Goal: Transaction & Acquisition: Purchase product/service

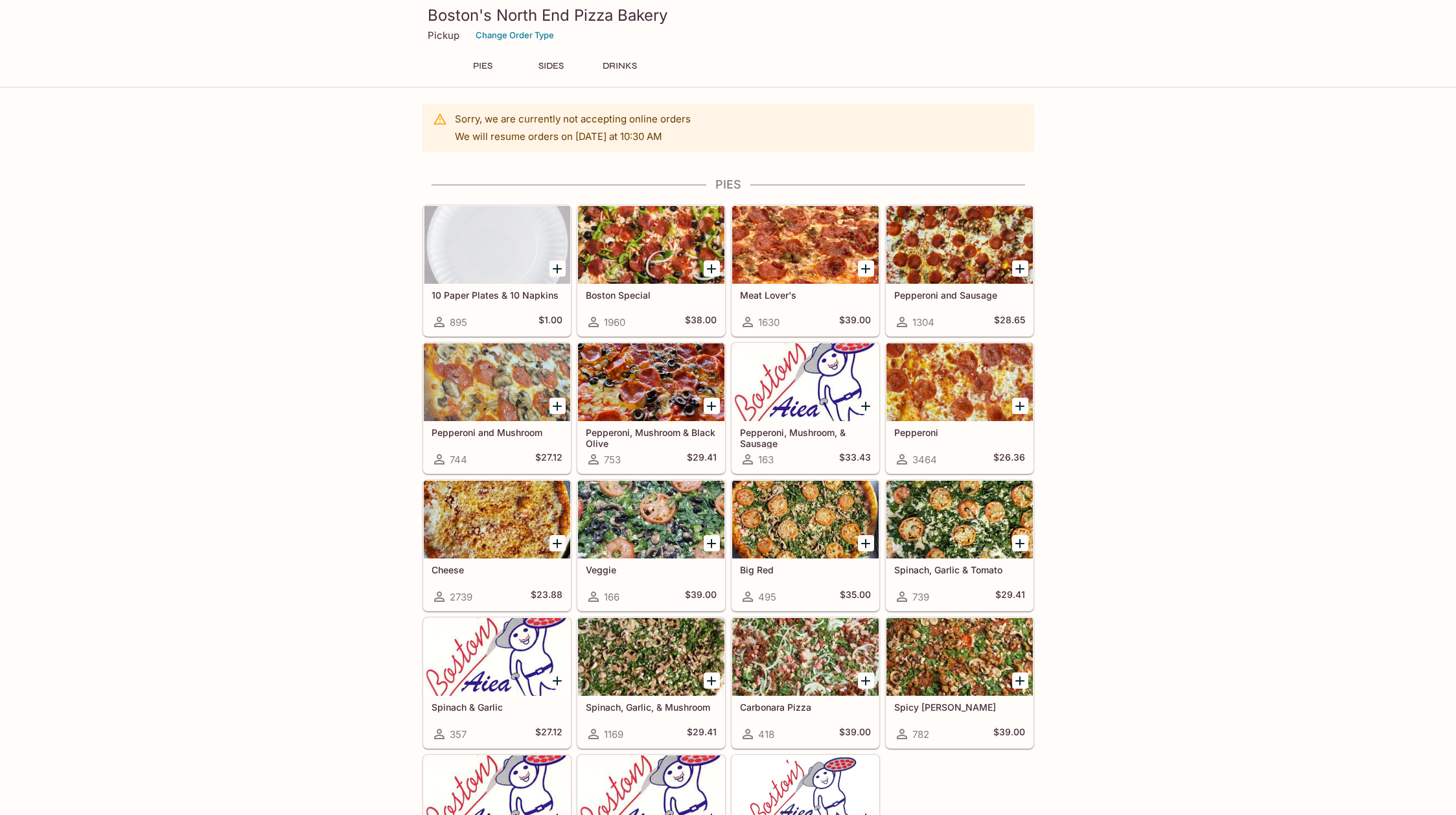
click at [981, 386] on div at bounding box center [960, 382] width 146 height 78
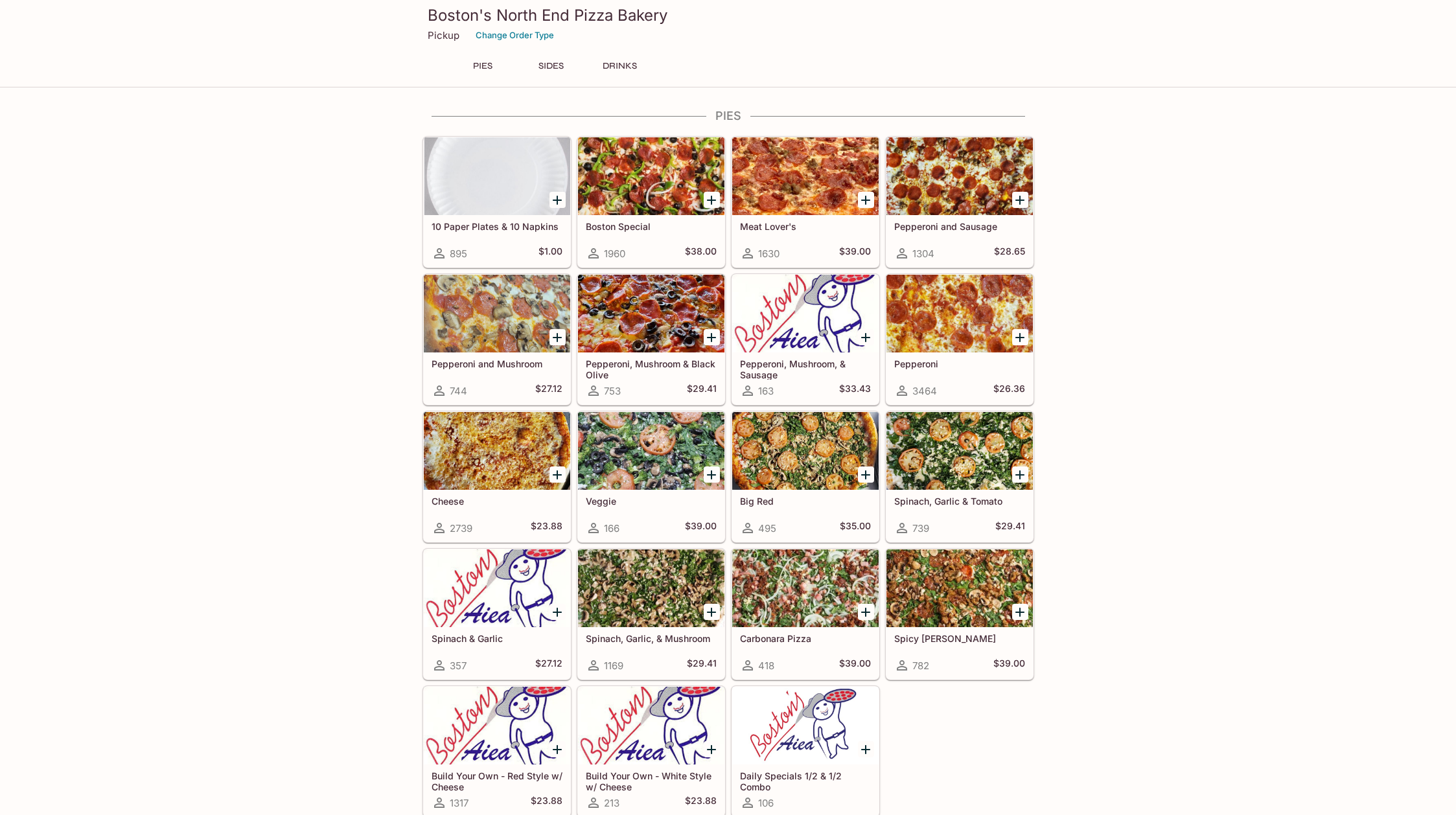
click at [970, 333] on div at bounding box center [960, 313] width 146 height 78
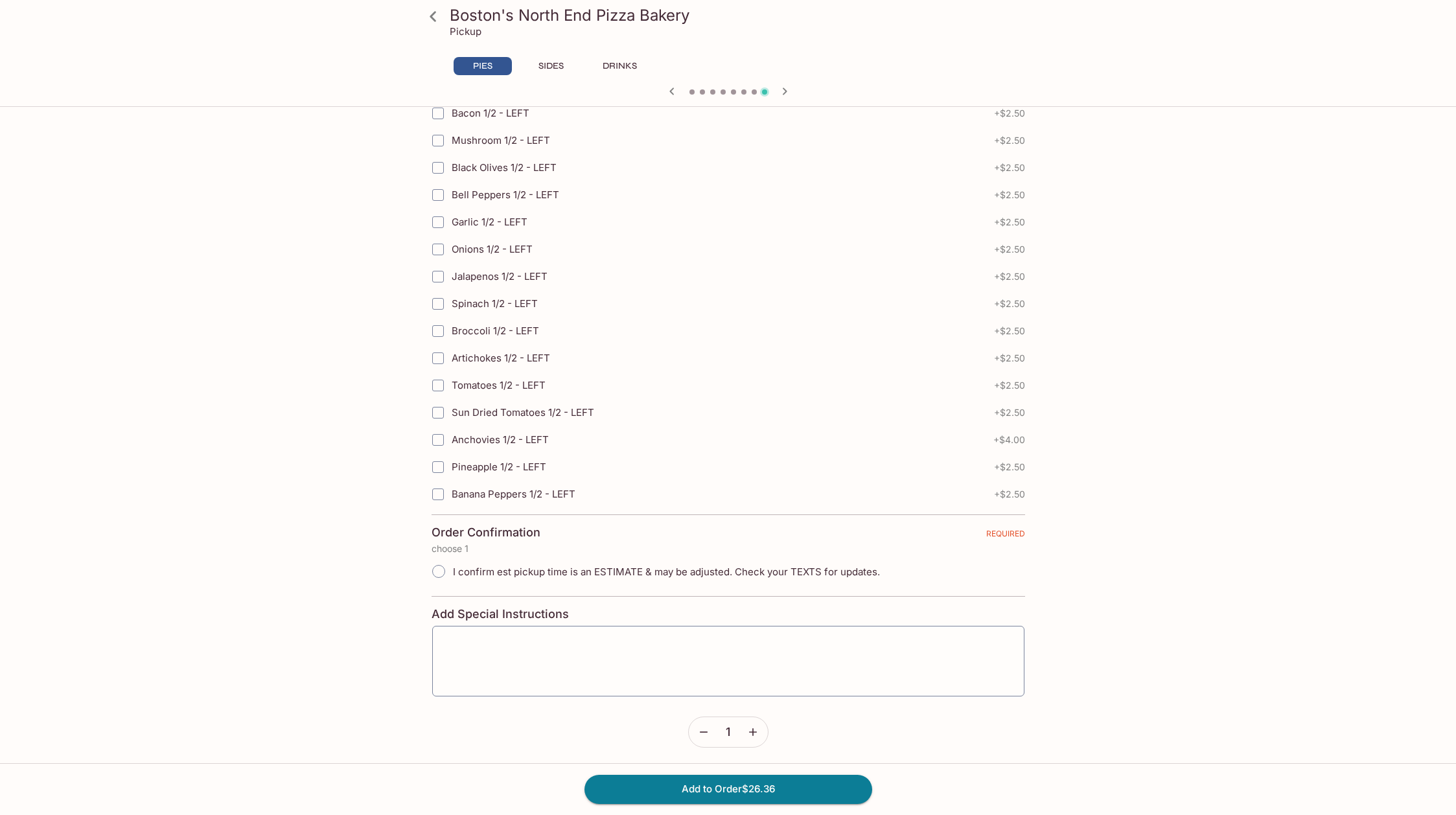
scroll to position [2624, 0]
click at [548, 632] on div "x ​" at bounding box center [728, 657] width 594 height 72
click at [440, 569] on input "I confirm est pickup time is an ESTIMATE & may be adjusted. Check your TEXTS fo…" at bounding box center [439, 568] width 28 height 28
radio input "true"
click at [488, 640] on textarea at bounding box center [728, 658] width 574 height 49
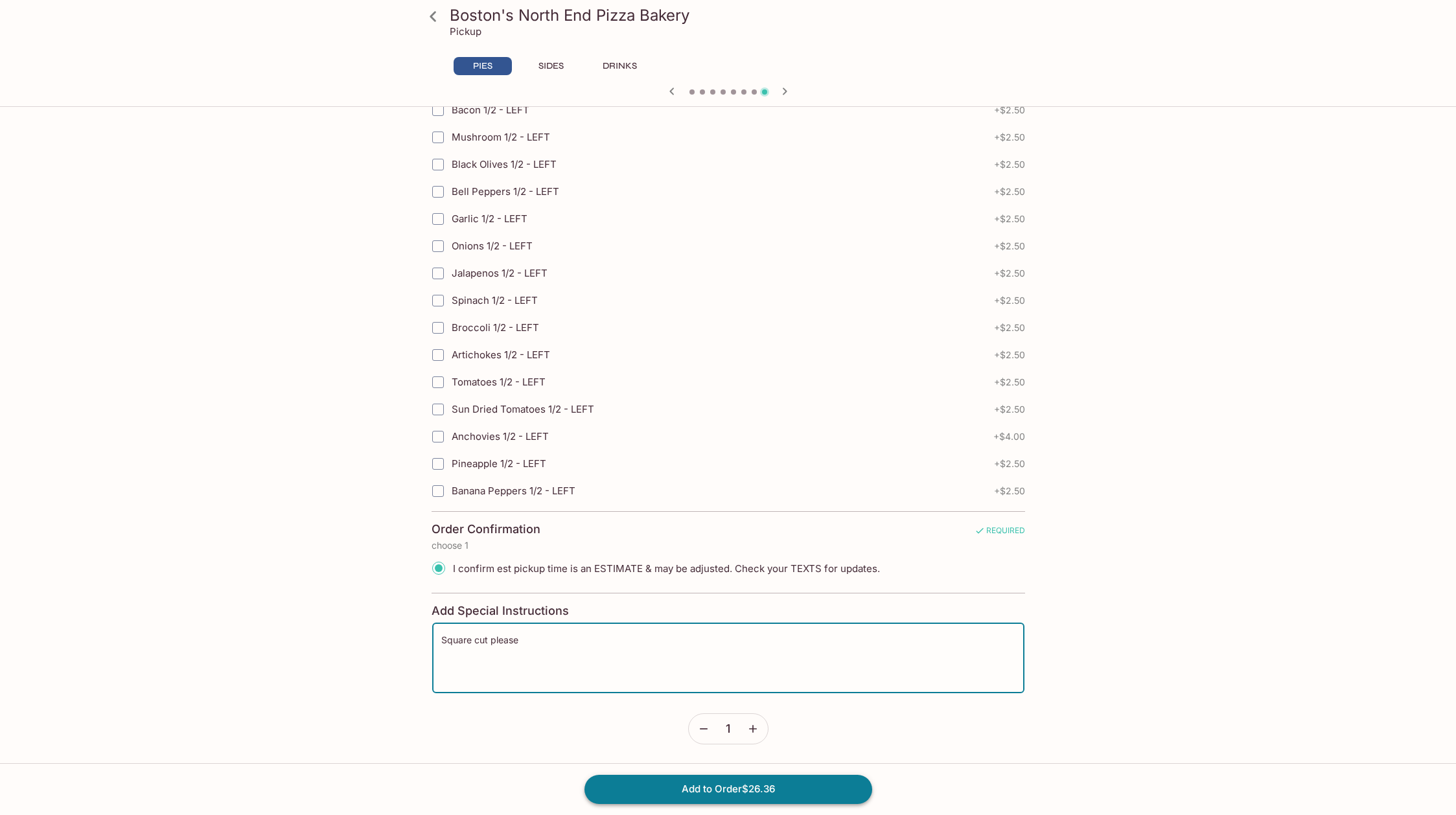
type textarea "Square cut please"
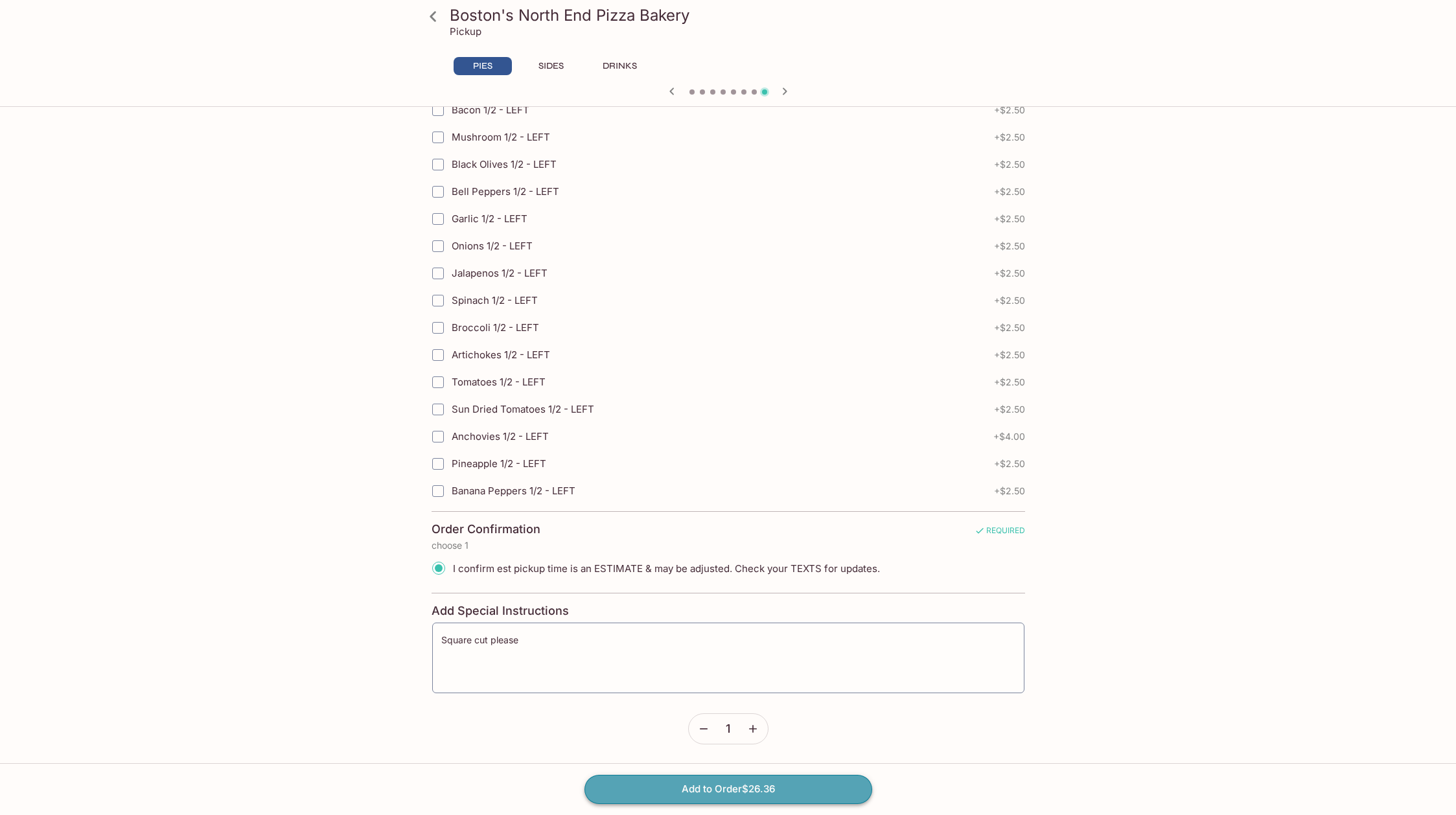
click at [718, 789] on button "Add to Order $26.36" at bounding box center [728, 788] width 288 height 28
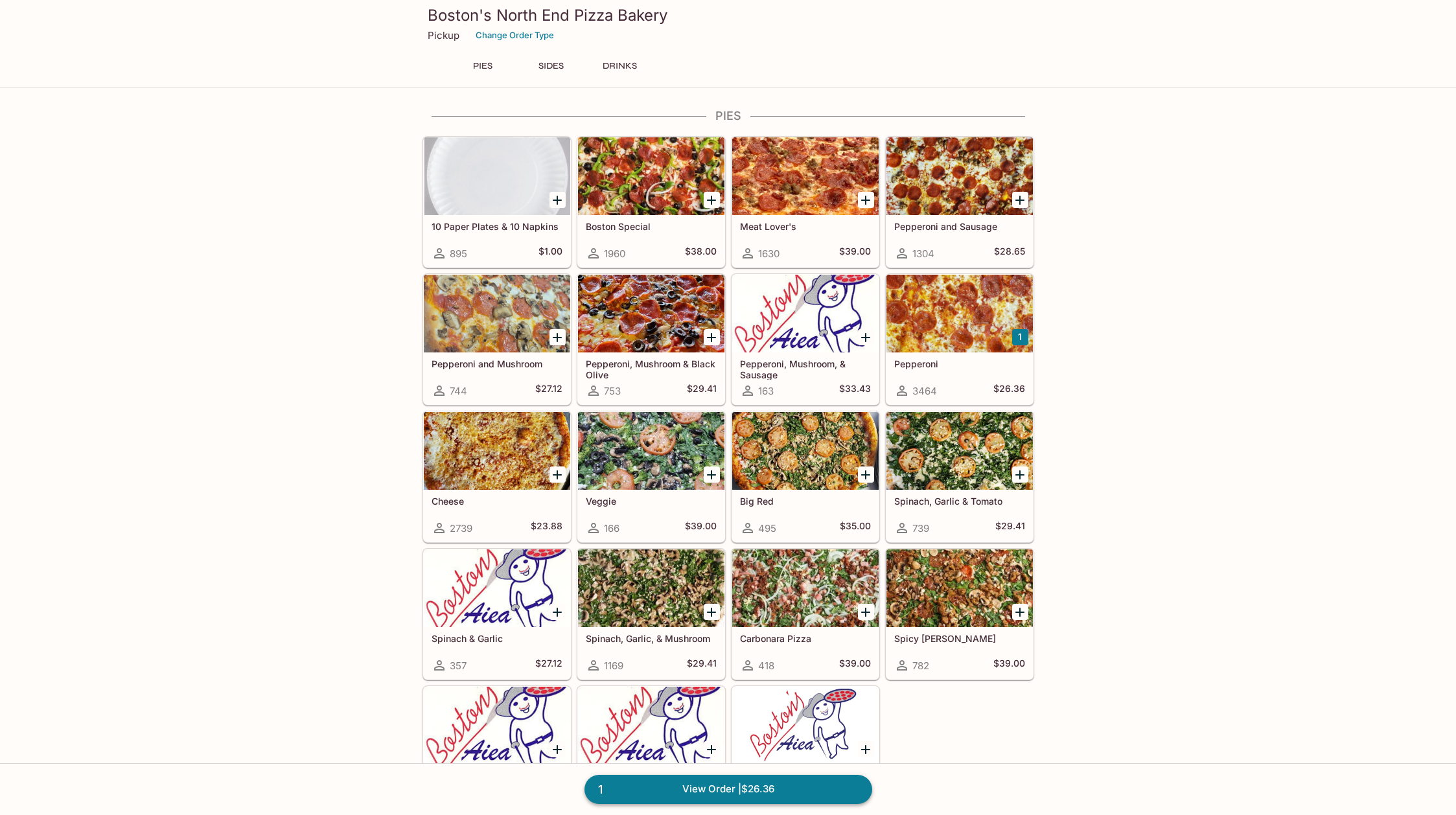
click at [708, 789] on link "1 View Order | $26.36" at bounding box center [728, 788] width 288 height 28
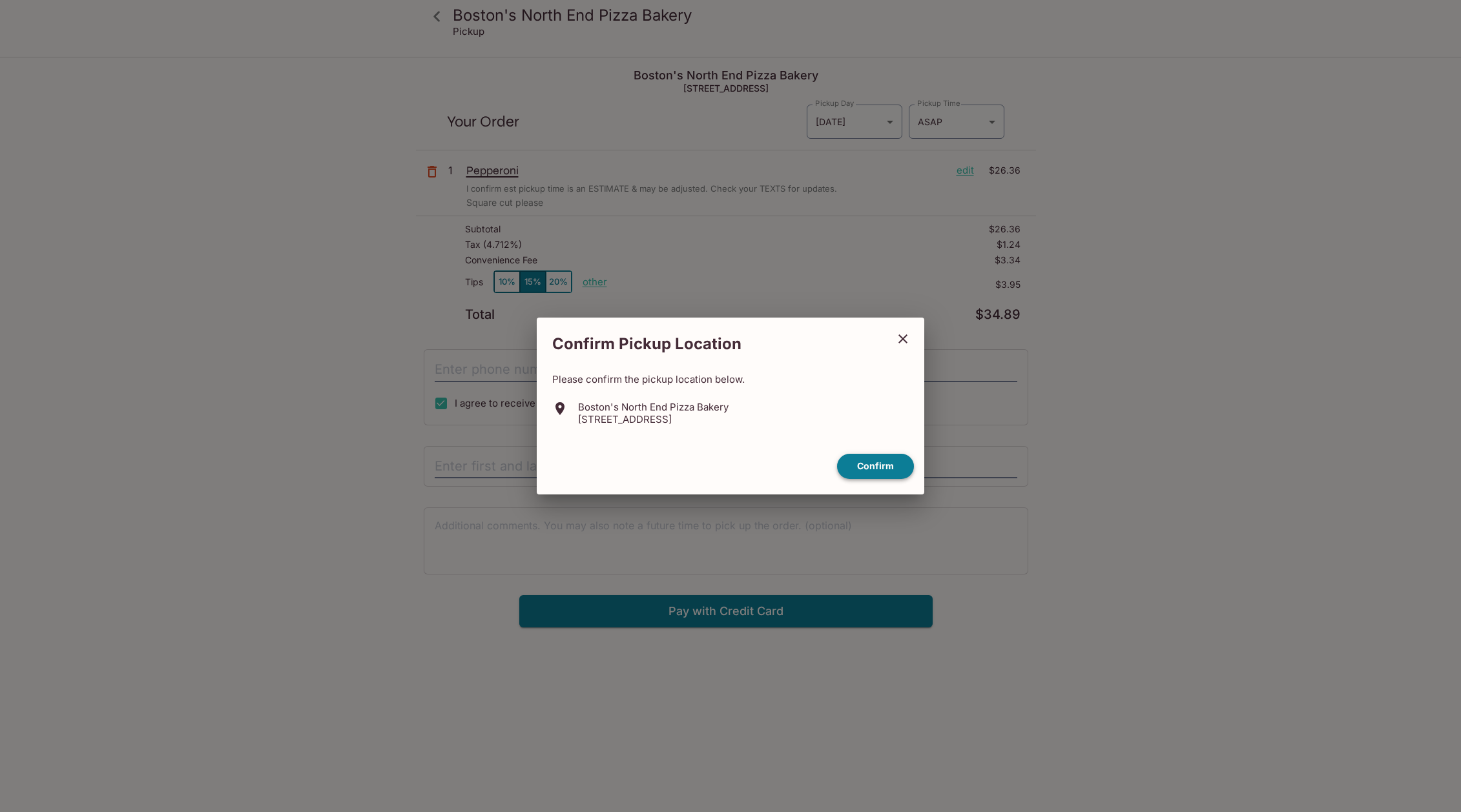
click at [875, 462] on button "Confirm" at bounding box center [875, 466] width 77 height 25
